Goal: Task Accomplishment & Management: Use online tool/utility

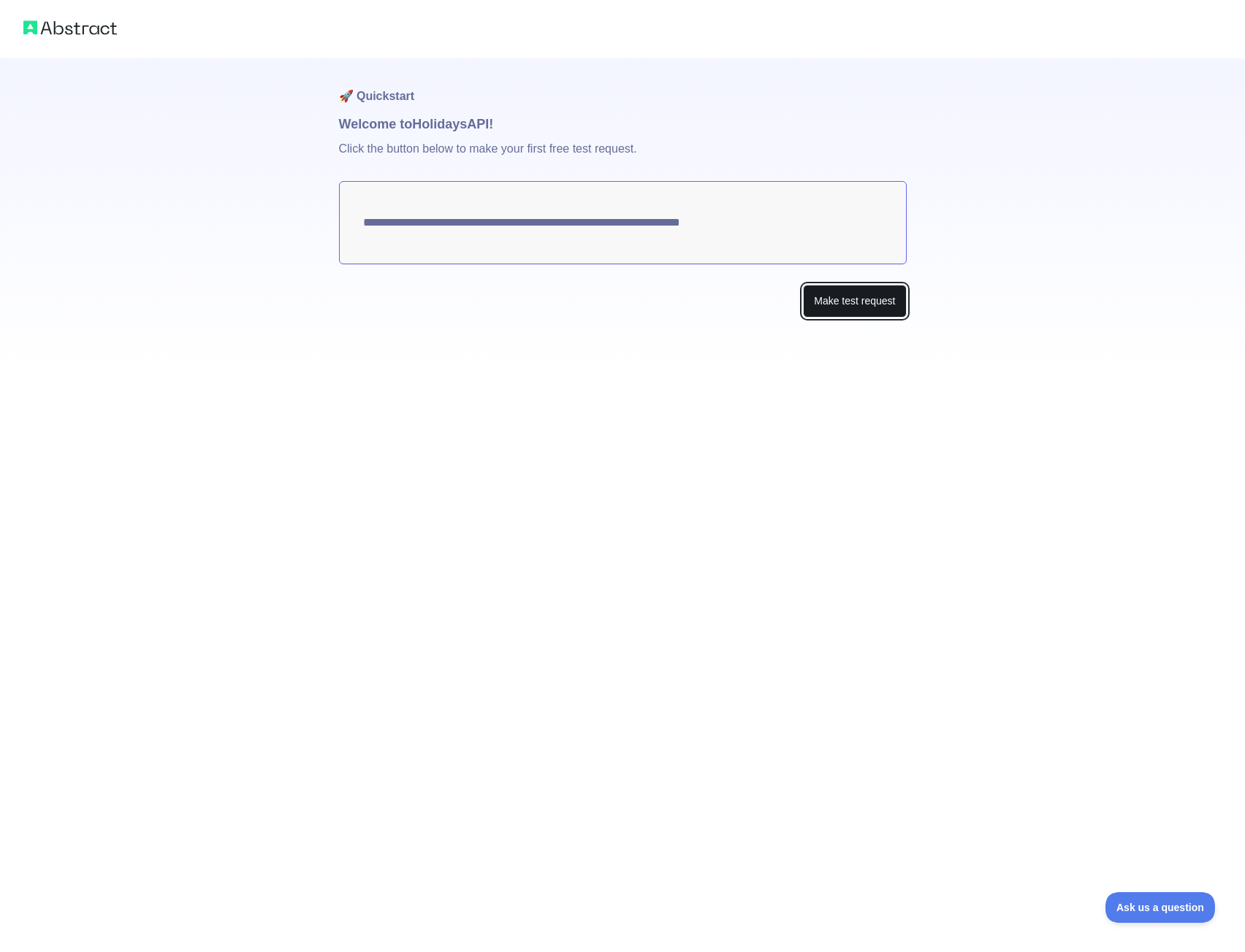
click at [857, 304] on button "Make test request" at bounding box center [854, 301] width 103 height 33
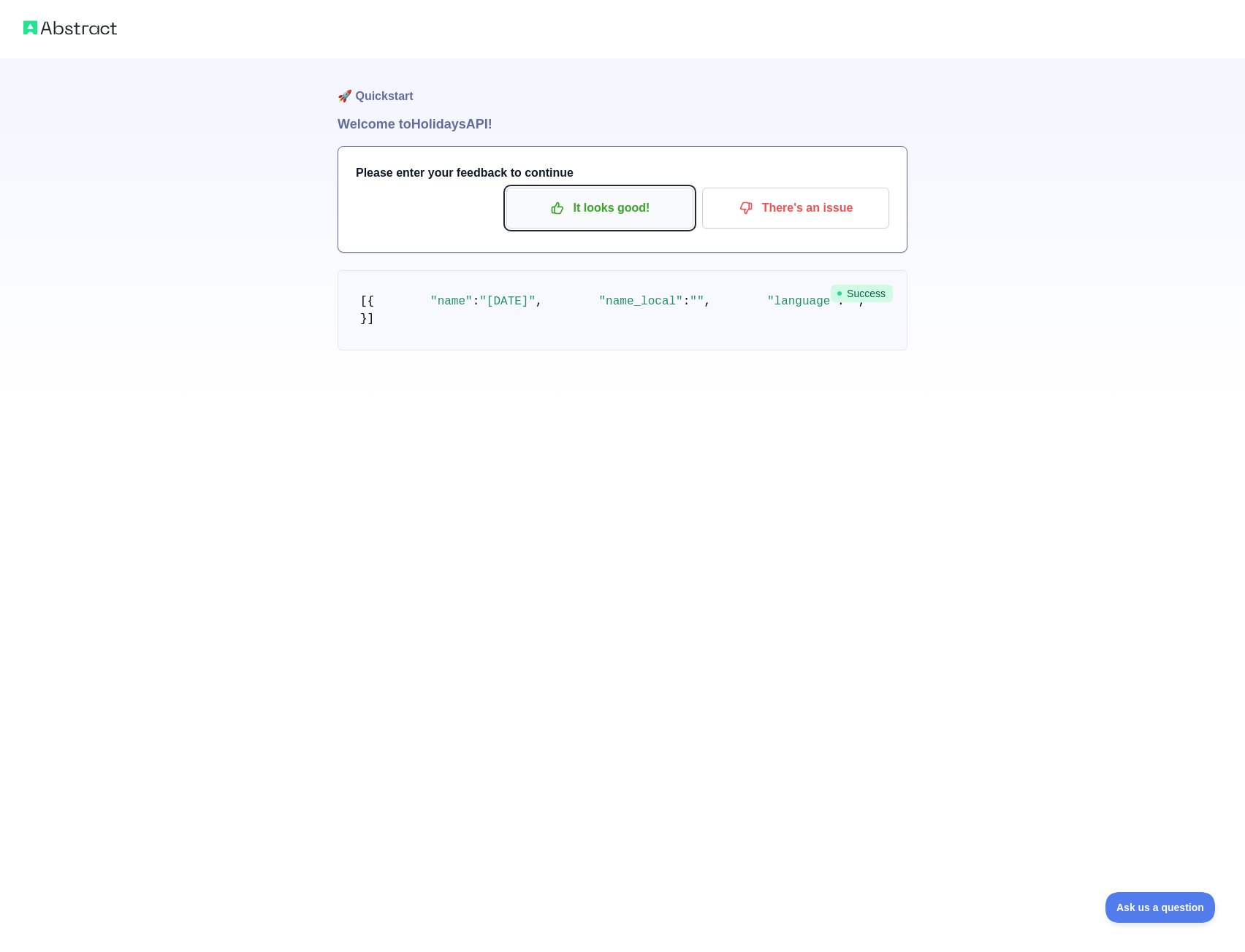
click at [612, 216] on p "It looks good!" at bounding box center [600, 209] width 165 height 25
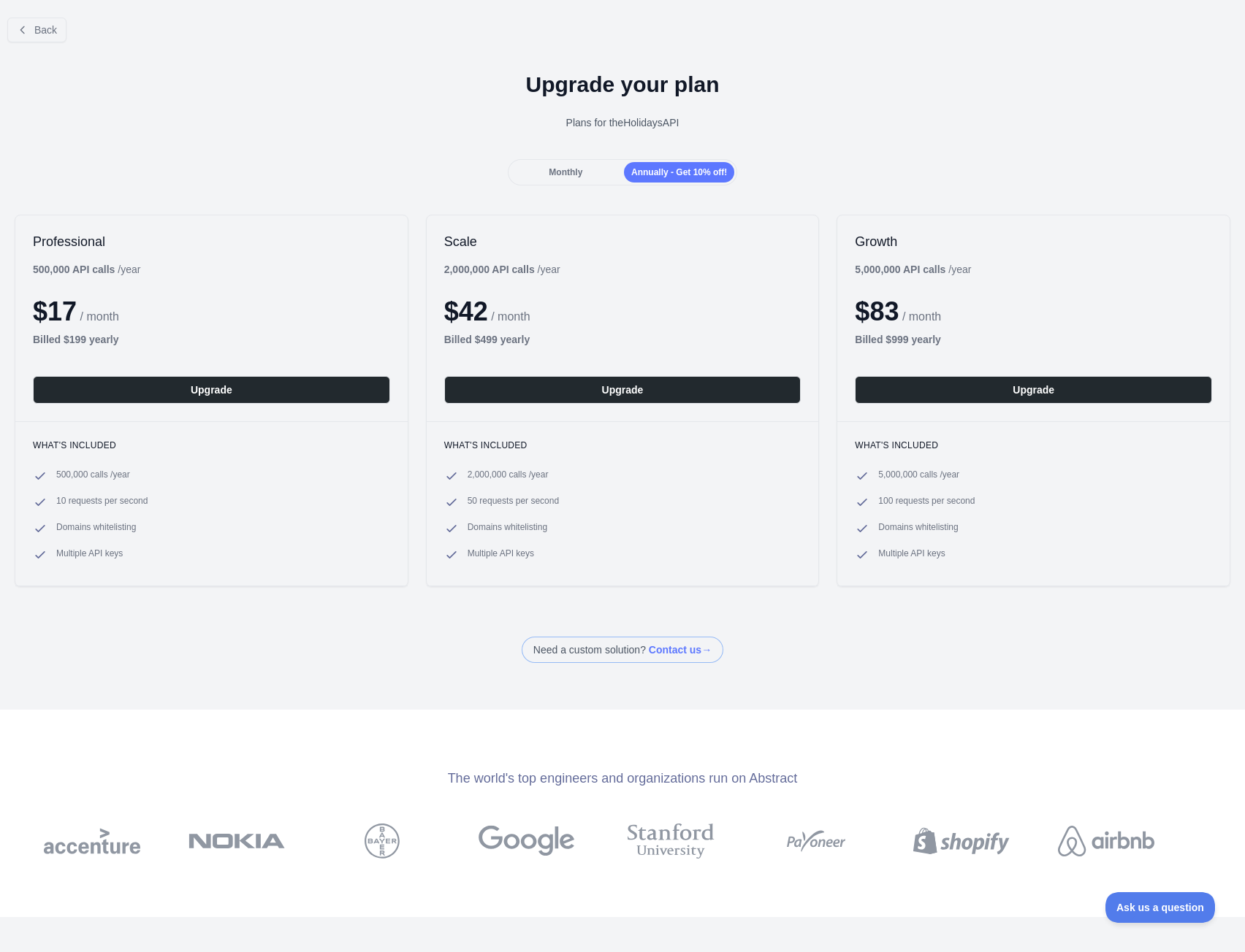
click at [575, 181] on div "Monthly" at bounding box center [566, 172] width 110 height 20
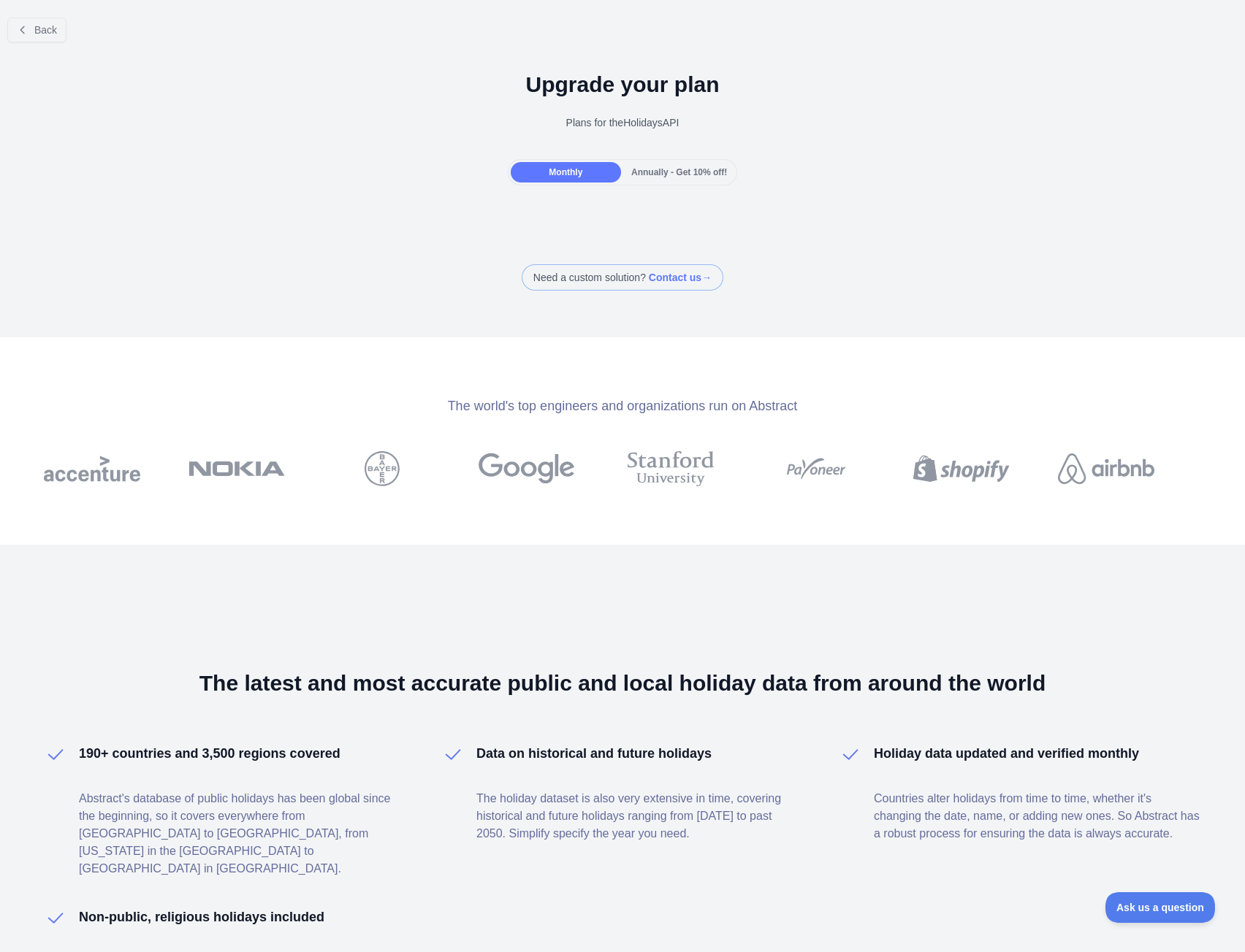
click at [667, 175] on span "Annually - Get 10% off!" at bounding box center [679, 172] width 96 height 11
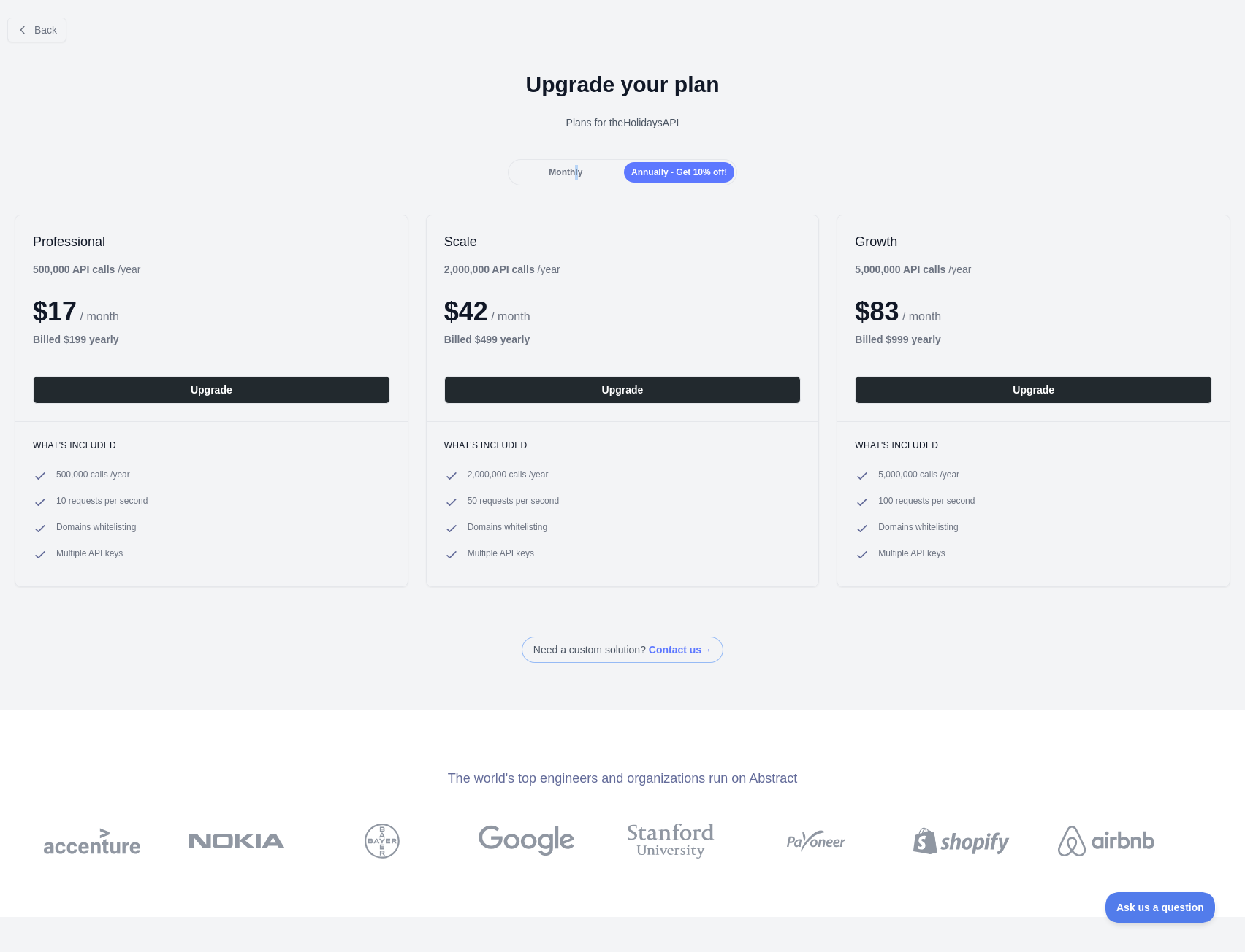
click at [574, 165] on div "Monthly" at bounding box center [566, 172] width 110 height 20
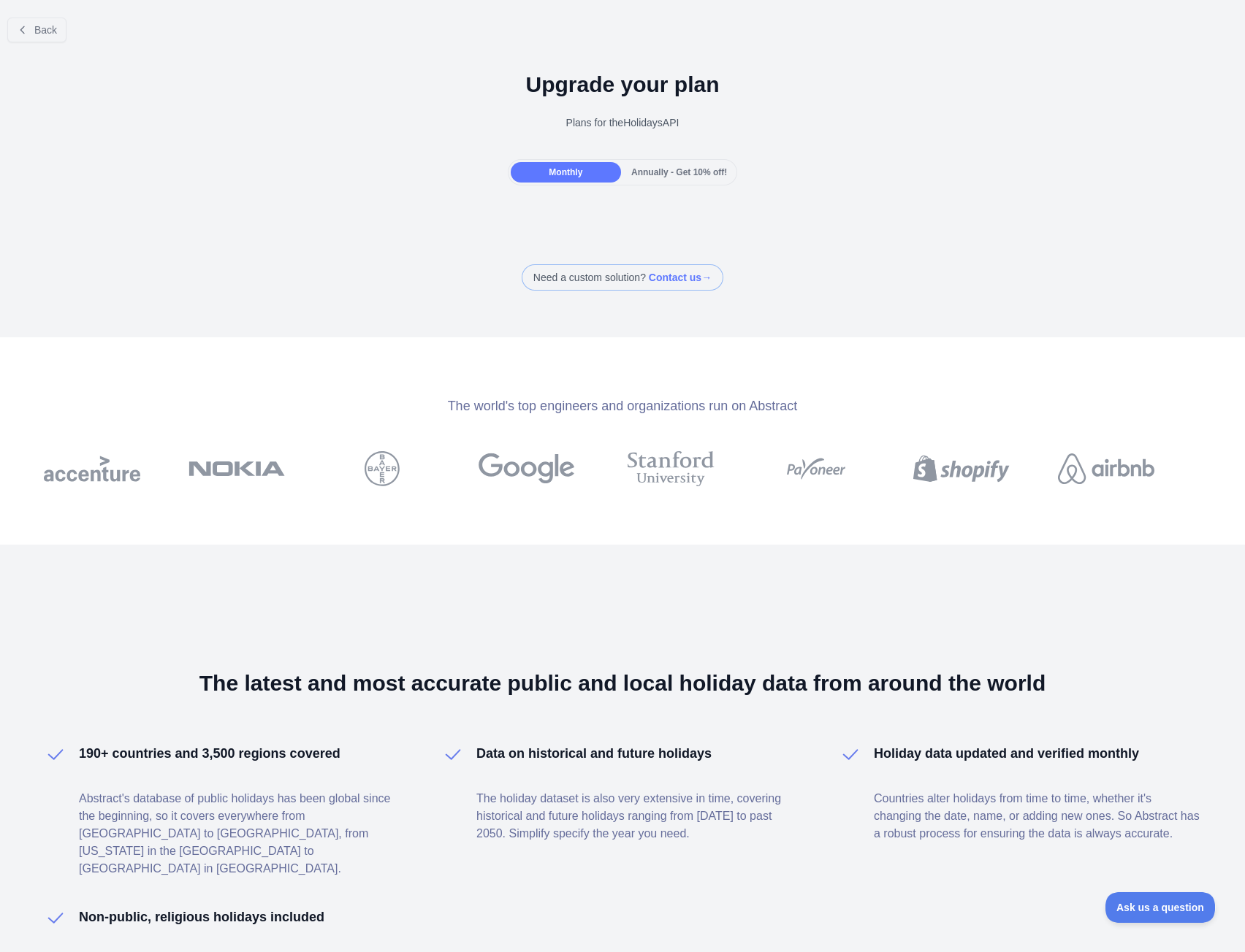
click at [582, 199] on div "Back Upgrade your plan Plans for the Holidays API Monthly Annually - Get 10% of…" at bounding box center [622, 148] width 1245 height 285
click at [62, 14] on div "Back" at bounding box center [622, 30] width 1245 height 48
click at [33, 28] on button "Back" at bounding box center [37, 30] width 59 height 25
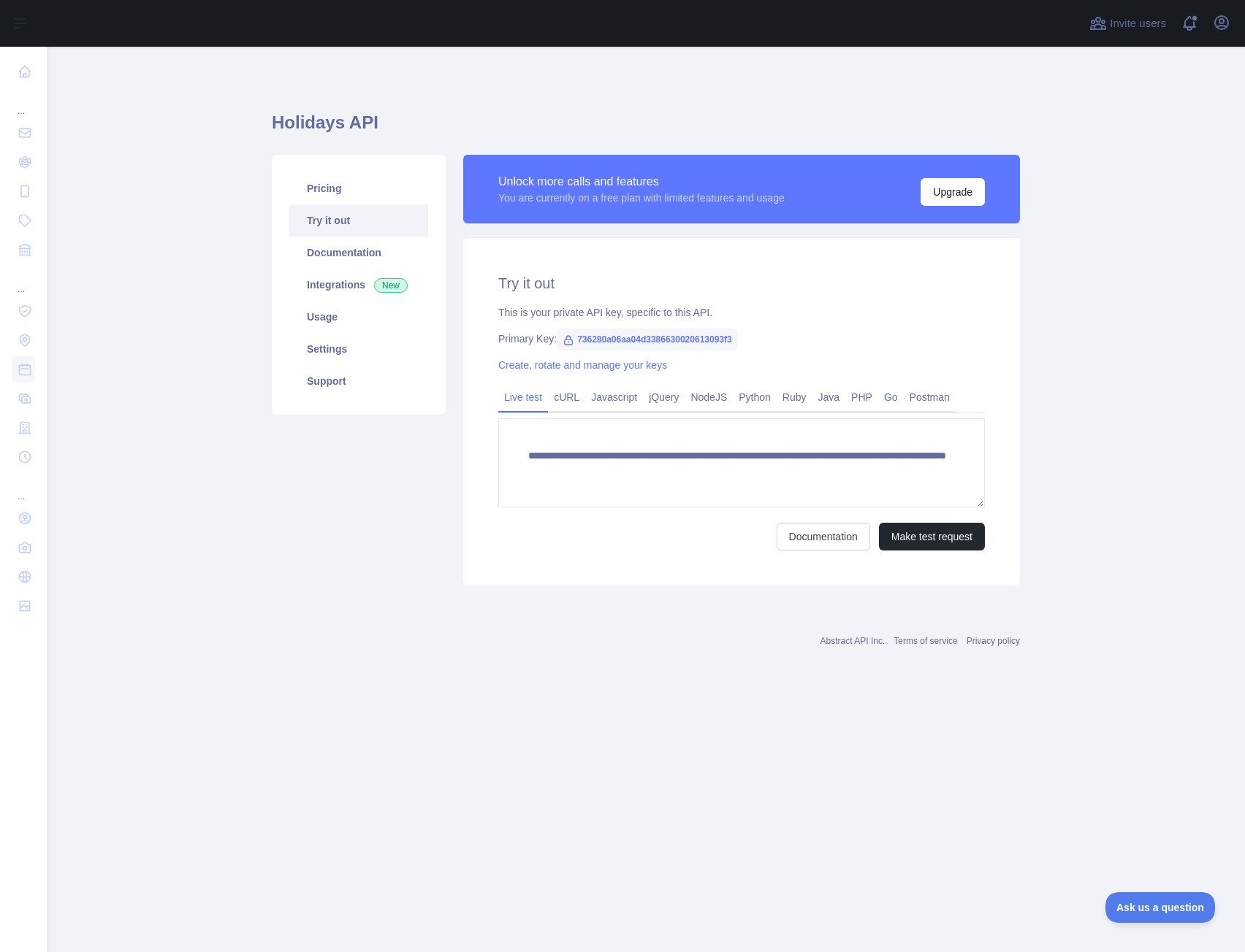
click at [33, 28] on button "Open sidebar" at bounding box center [20, 23] width 41 height 17
click at [353, 95] on div "**********" at bounding box center [645, 344] width 749 height 524
drag, startPoint x: 568, startPoint y: 184, endPoint x: 698, endPoint y: 187, distance: 130.0
click at [693, 187] on div "Unlock more calls and features" at bounding box center [641, 182] width 287 height 17
drag, startPoint x: 698, startPoint y: 187, endPoint x: 622, endPoint y: 206, distance: 78.3
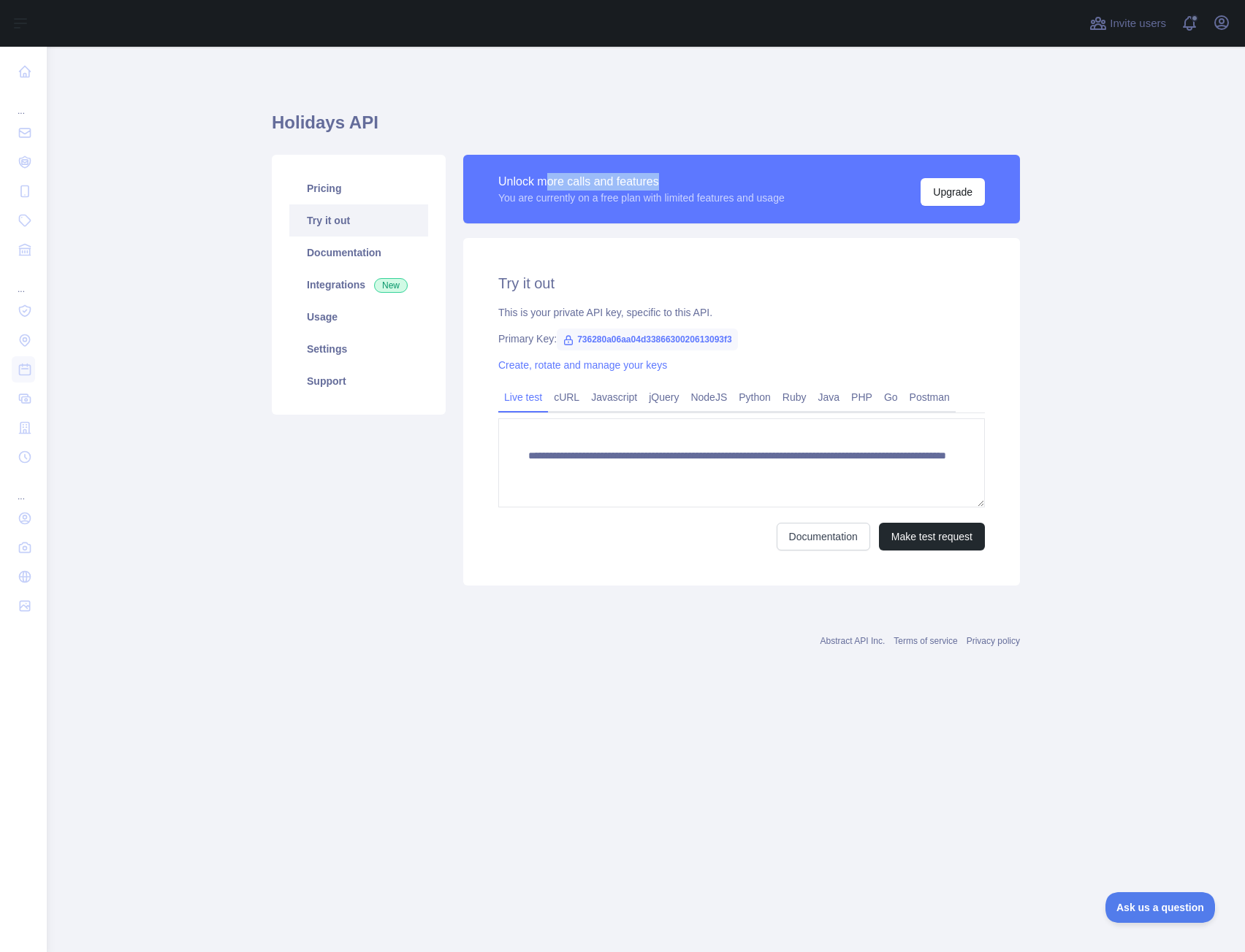
click at [697, 187] on div "Unlock more calls and features" at bounding box center [641, 182] width 287 height 17
click at [533, 208] on div "Unlock more calls and features You are currently on a free plan with limited fe…" at bounding box center [742, 188] width 556 height 69
click at [346, 253] on link "Documentation" at bounding box center [359, 252] width 139 height 32
click at [357, 338] on link "Settings" at bounding box center [359, 349] width 139 height 32
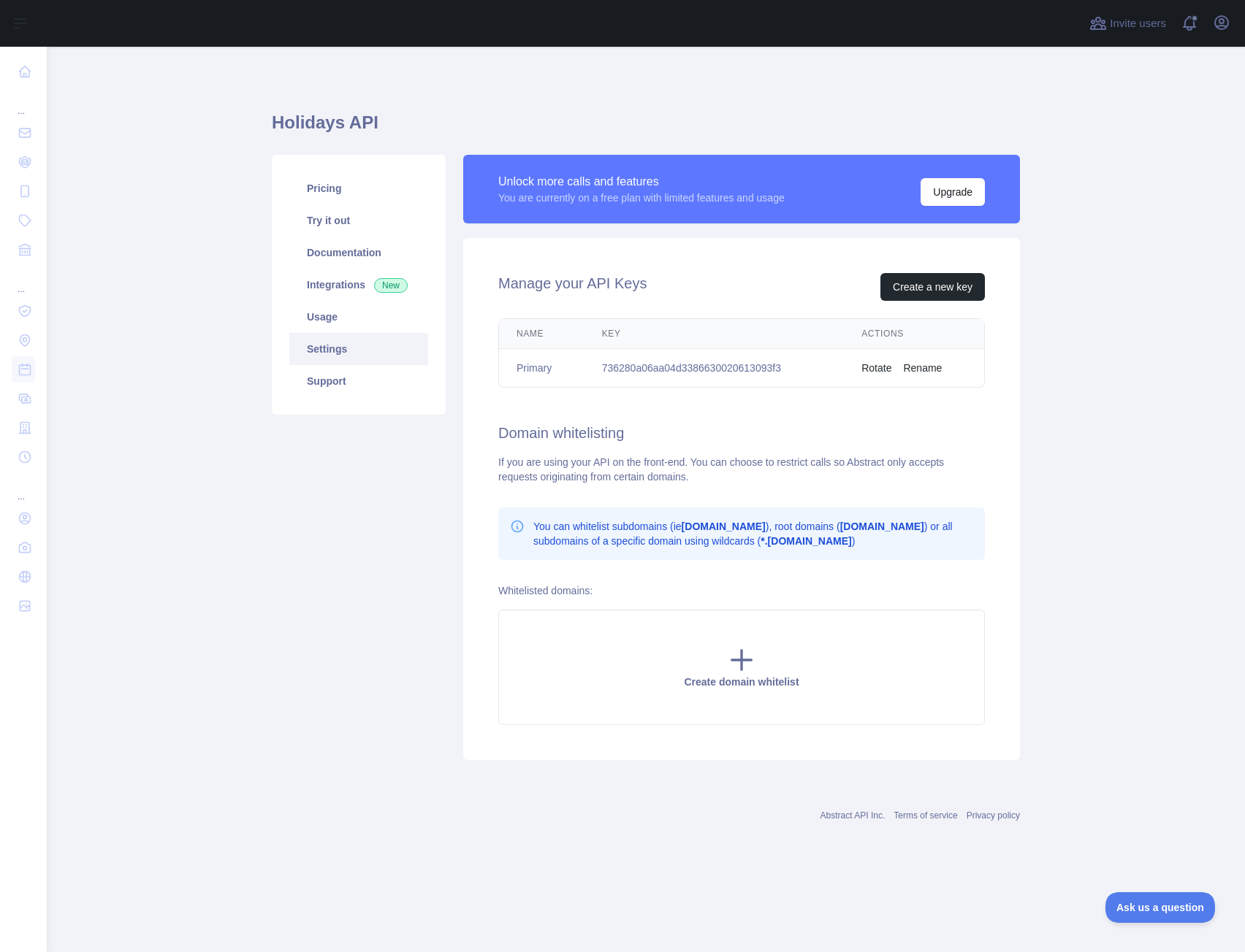
click at [638, 362] on td "736280a06aa04d3386630020613093f3" at bounding box center [714, 369] width 260 height 39
copy td "736280a06aa04d3386630020613093f3"
